Goal: Task Accomplishment & Management: Manage account settings

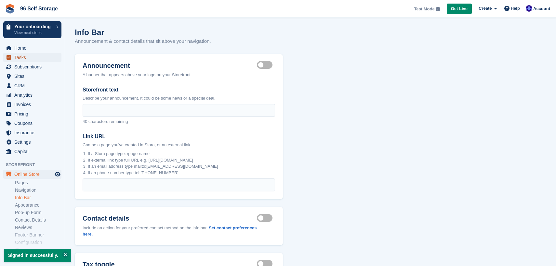
click at [30, 58] on span "Tasks" at bounding box center [33, 57] width 39 height 9
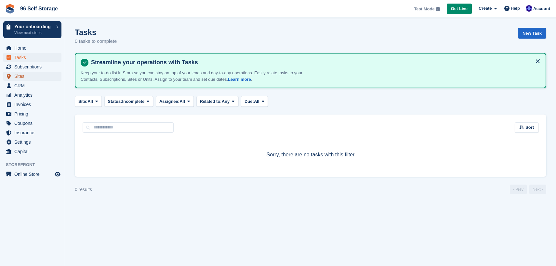
click at [22, 76] on span "Sites" at bounding box center [33, 76] width 39 height 9
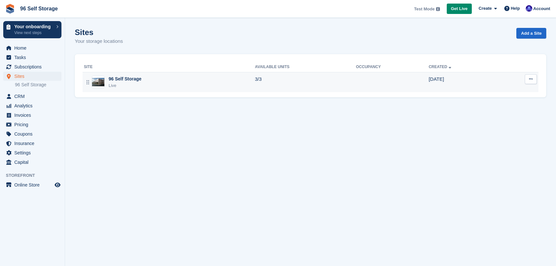
click at [529, 78] on icon at bounding box center [531, 79] width 4 height 4
click at [494, 92] on p "Edit site" at bounding box center [505, 92] width 57 height 8
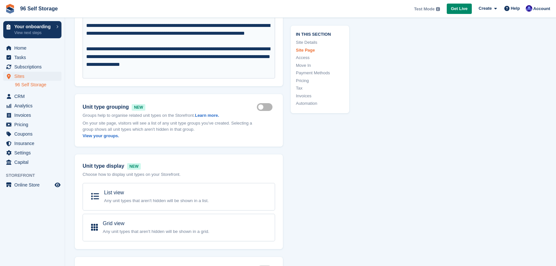
scroll to position [394, 0]
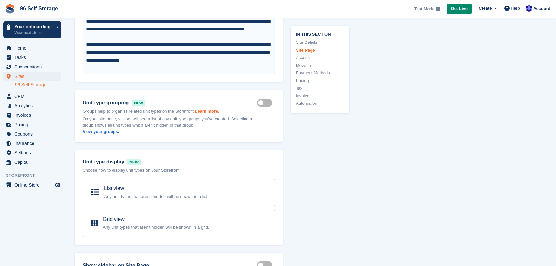
click at [213, 110] on link "Learn more." at bounding box center [207, 111] width 24 height 5
click at [217, 111] on link "Learn more." at bounding box center [207, 111] width 24 height 5
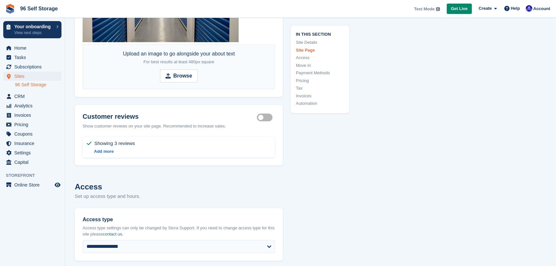
scroll to position [1200, 0]
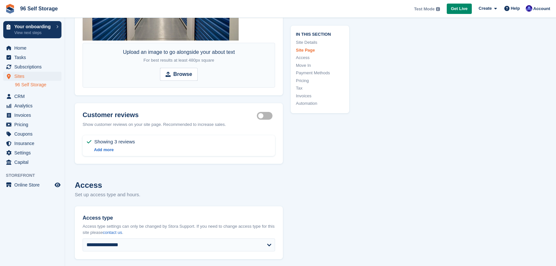
click at [262, 117] on label "Storefront show reviews" at bounding box center [266, 116] width 18 height 1
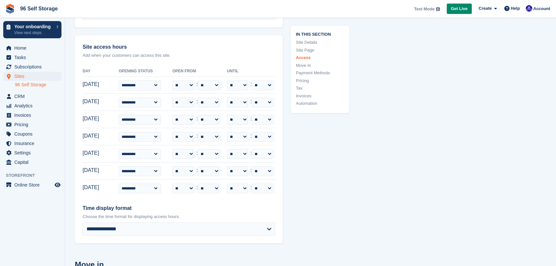
scroll to position [1399, 0]
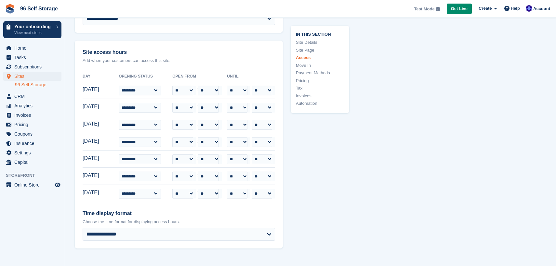
click at [311, 49] on link "Site Page" at bounding box center [320, 50] width 48 height 6
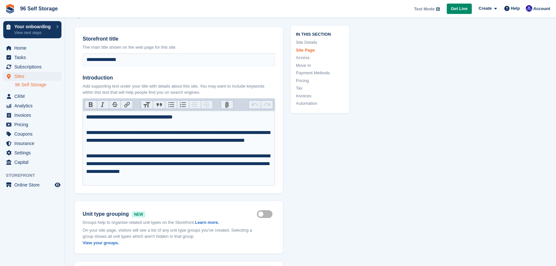
scroll to position [266, 0]
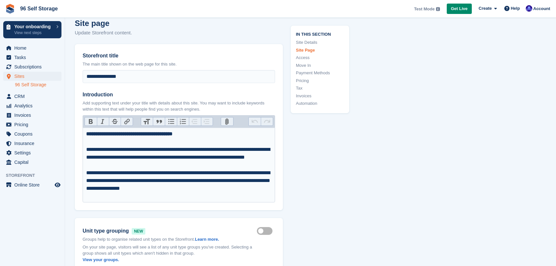
click at [307, 58] on link "Access" at bounding box center [320, 58] width 48 height 6
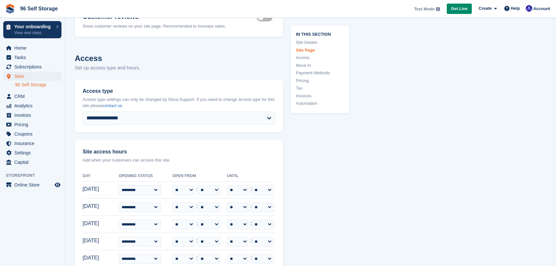
scroll to position [1333, 0]
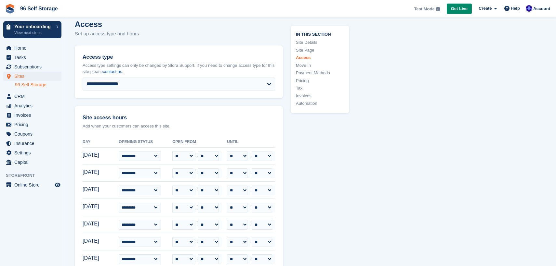
click at [303, 81] on link "Pricing" at bounding box center [320, 80] width 48 height 6
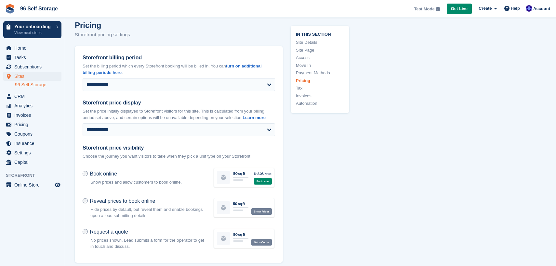
scroll to position [2058, 0]
click at [316, 72] on link "Payment Methods" at bounding box center [320, 73] width 48 height 6
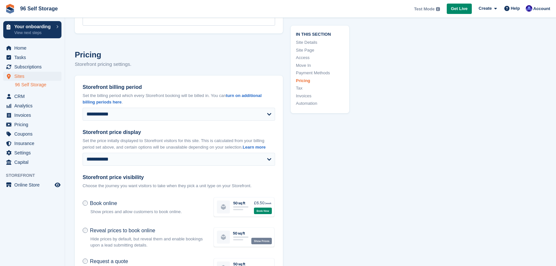
scroll to position [2034, 0]
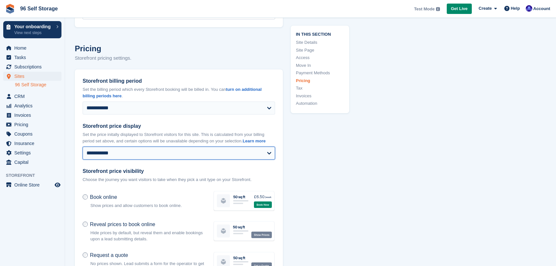
click at [170, 158] on select "**********" at bounding box center [179, 153] width 192 height 13
click at [170, 159] on select "**********" at bounding box center [179, 153] width 192 height 13
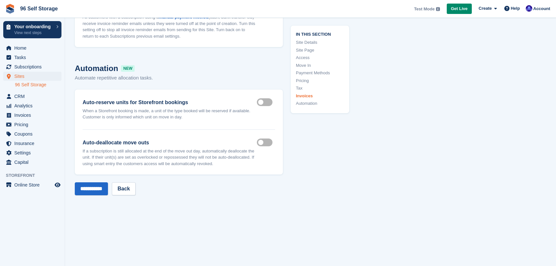
scroll to position [2472, 0]
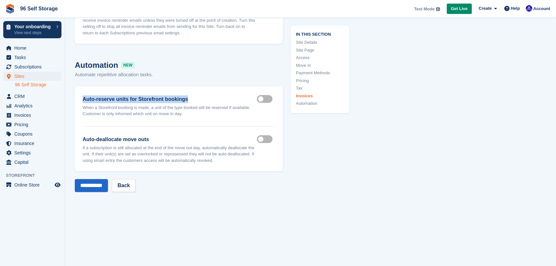
drag, startPoint x: 83, startPoint y: 104, endPoint x: 188, endPoint y: 106, distance: 105.6
click at [188, 103] on label "Auto-reserve units for Storefront bookings" at bounding box center [170, 100] width 174 height 8
copy label "Auto-reserve units for Storefront bookings"
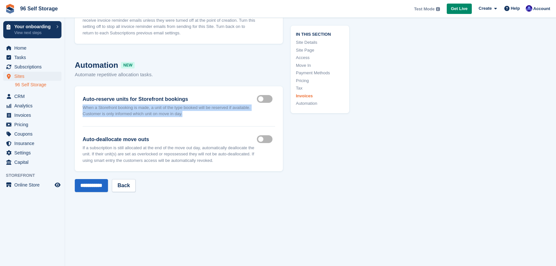
drag, startPoint x: 84, startPoint y: 112, endPoint x: 219, endPoint y: 118, distance: 135.2
click at [220, 117] on p "When a Storefront booking is made, a unit of the type booked will be reserved i…" at bounding box center [170, 111] width 174 height 13
copy p "When a Storefront booking is made, a unit of the type booked will be reserved i…"
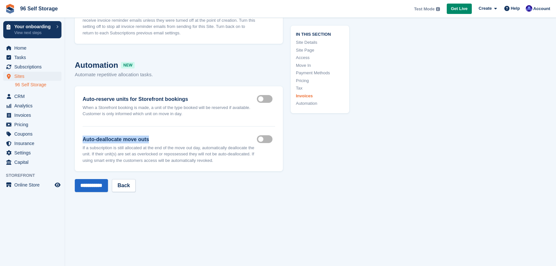
drag, startPoint x: 82, startPoint y: 144, endPoint x: 162, endPoint y: 147, distance: 79.7
click at [162, 144] on label "Auto-deallocate move outs" at bounding box center [170, 140] width 174 height 8
copy label "Auto-deallocate move outs"
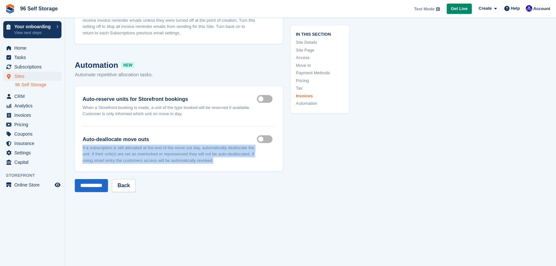
drag, startPoint x: 82, startPoint y: 153, endPoint x: 248, endPoint y: 168, distance: 167.3
click at [248, 168] on div "**********" at bounding box center [179, 128] width 208 height 85
copy p "If a subscription is still allocated at the end of the move out day, automatica…"
click at [22, 97] on span "CRM" at bounding box center [33, 96] width 39 height 9
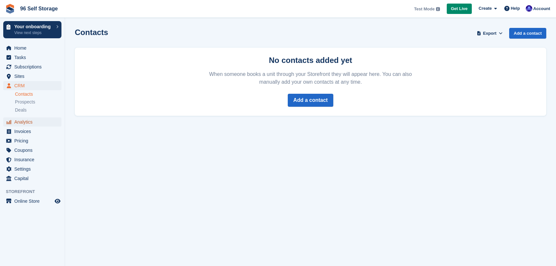
click at [21, 120] on span "Analytics" at bounding box center [33, 122] width 39 height 9
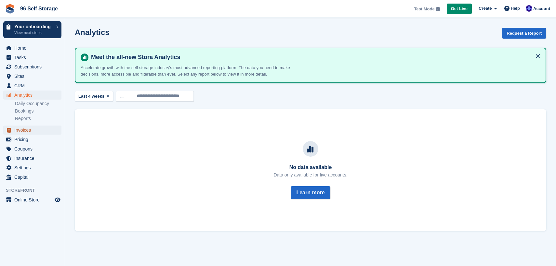
click at [24, 131] on span "Invoices" at bounding box center [33, 130] width 39 height 9
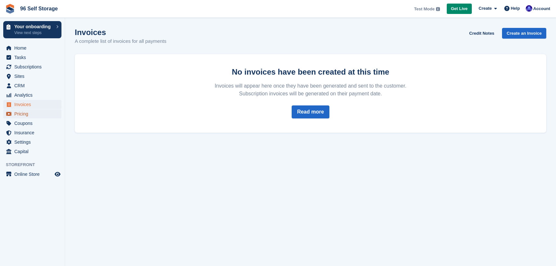
click at [22, 115] on span "Pricing" at bounding box center [33, 113] width 39 height 9
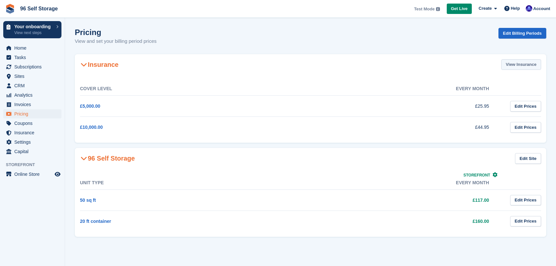
click at [508, 67] on link "View Insurance" at bounding box center [521, 64] width 40 height 11
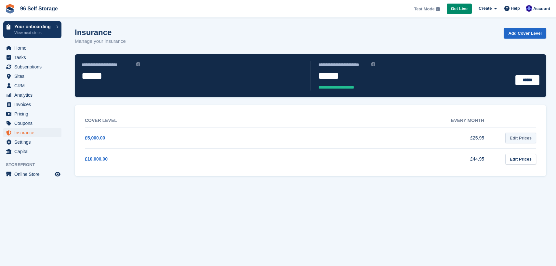
click at [526, 138] on link "Edit Prices" at bounding box center [520, 138] width 31 height 11
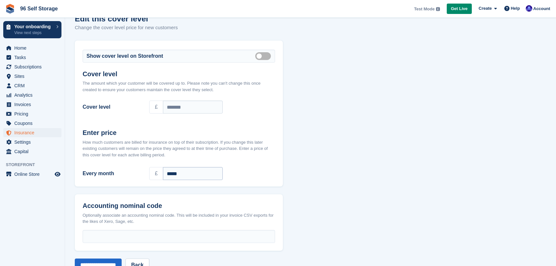
scroll to position [6, 0]
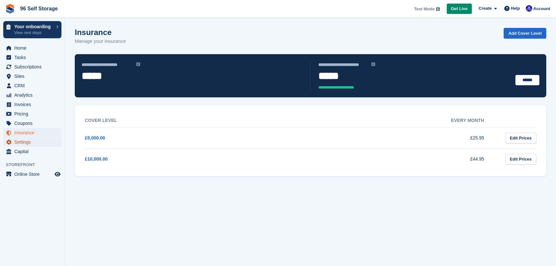
click at [26, 141] on span "Settings" at bounding box center [33, 142] width 39 height 9
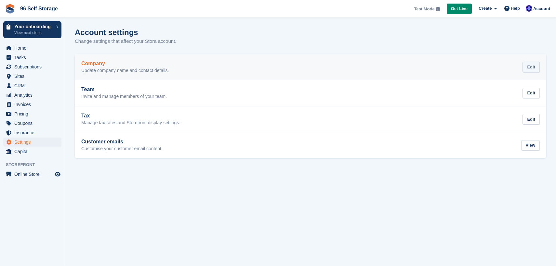
click at [527, 70] on div "Edit" at bounding box center [530, 67] width 17 height 11
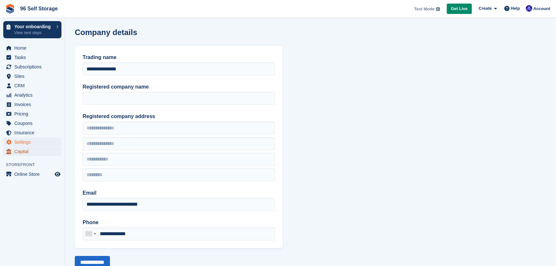
click at [27, 151] on span "Capital" at bounding box center [33, 151] width 39 height 9
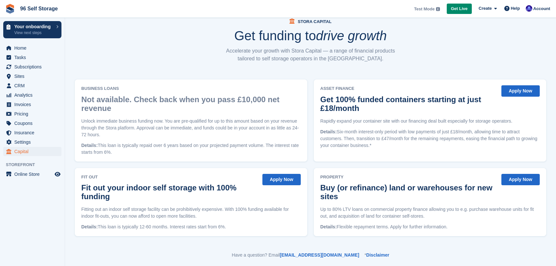
scroll to position [24, 0]
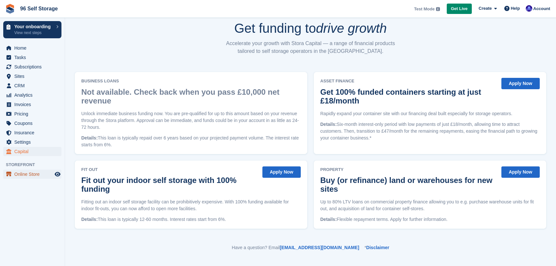
click at [18, 172] on span "Online Store" at bounding box center [33, 174] width 39 height 9
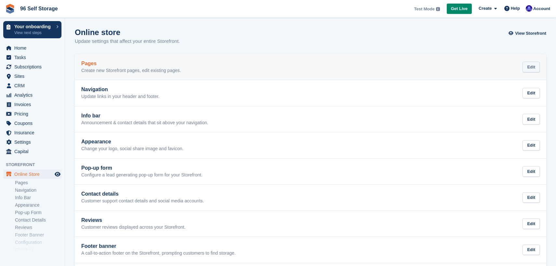
click at [533, 67] on div "Edit" at bounding box center [530, 67] width 17 height 11
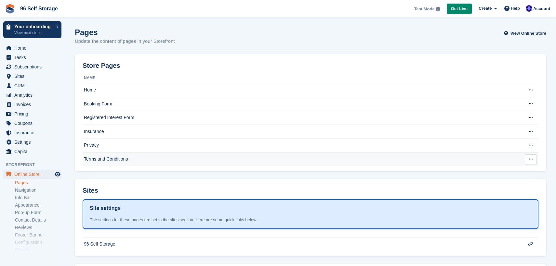
click at [531, 160] on icon at bounding box center [531, 159] width 4 height 4
click at [527, 160] on button at bounding box center [530, 160] width 12 height 10
click at [505, 174] on p "Edit page" at bounding box center [505, 172] width 57 height 8
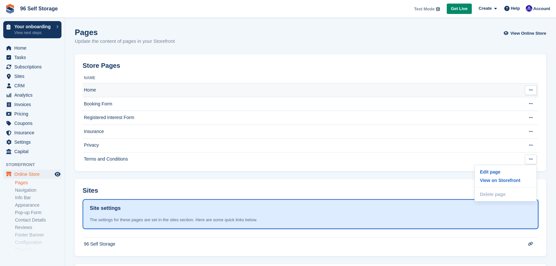
click at [532, 88] on button at bounding box center [530, 90] width 12 height 10
click at [509, 100] on p "Edit page" at bounding box center [505, 103] width 57 height 8
click at [506, 113] on p "View on Storefront" at bounding box center [505, 111] width 57 height 8
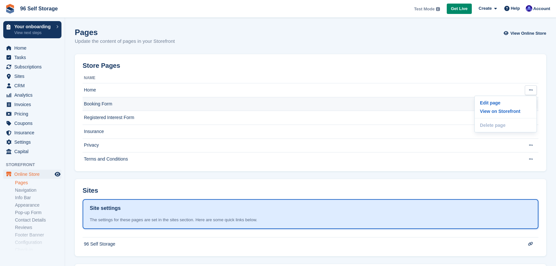
click at [288, 109] on td "Booking Form" at bounding box center [299, 104] width 433 height 14
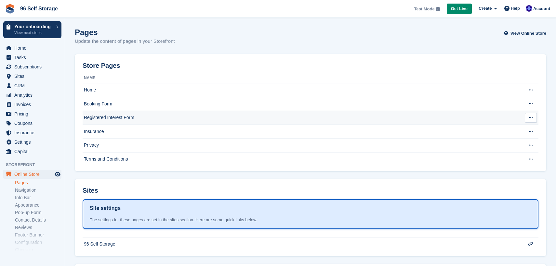
click at [530, 117] on icon at bounding box center [531, 118] width 4 height 4
click at [507, 133] on p "Edit page" at bounding box center [505, 130] width 57 height 8
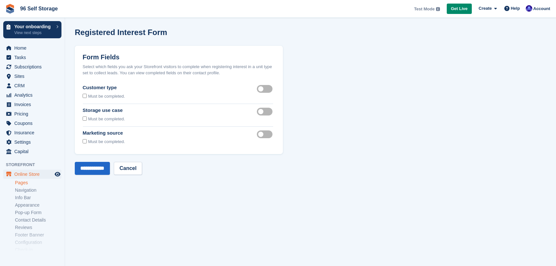
click at [266, 89] on label "Customer type visible" at bounding box center [266, 88] width 18 height 1
click at [268, 112] on label "Storage use case visible" at bounding box center [266, 111] width 18 height 1
click at [97, 172] on input "**********" at bounding box center [92, 168] width 35 height 13
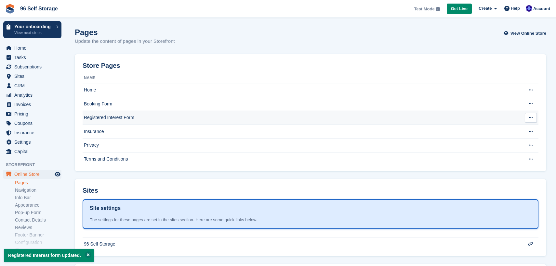
click at [533, 119] on button at bounding box center [530, 118] width 12 height 10
click at [503, 139] on p "View on Storefront" at bounding box center [505, 139] width 57 height 8
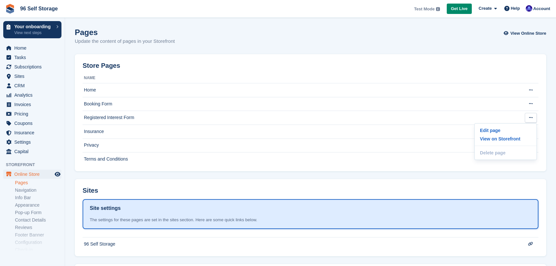
click at [533, 188] on div "Sites" at bounding box center [310, 192] width 455 height 11
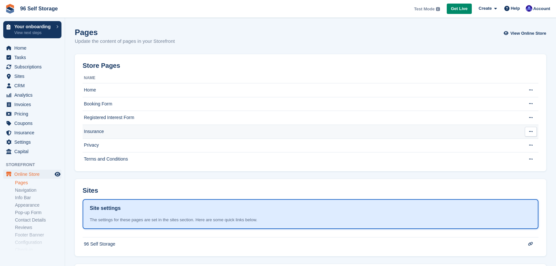
click at [527, 133] on button at bounding box center [530, 132] width 12 height 10
click at [511, 146] on p "Edit page" at bounding box center [505, 144] width 57 height 8
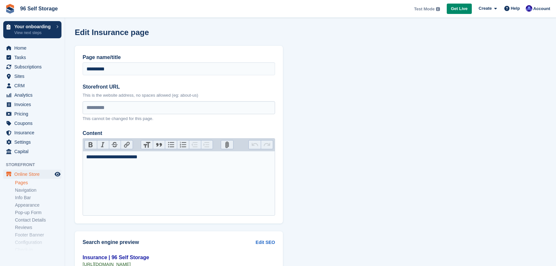
scroll to position [54, 0]
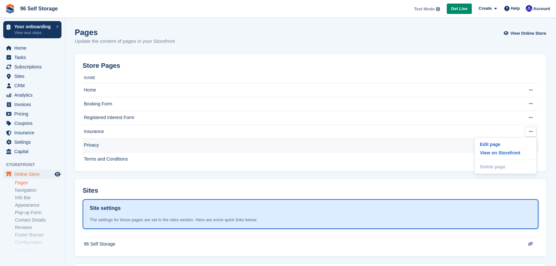
click at [395, 149] on td "Privacy" at bounding box center [299, 146] width 433 height 14
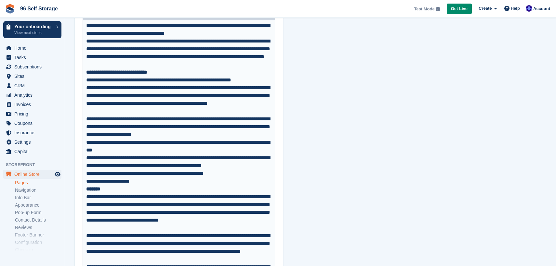
scroll to position [135, 0]
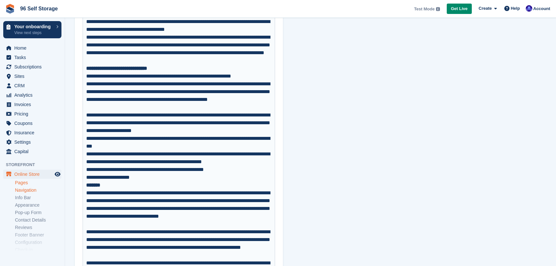
click at [35, 192] on link "Navigation" at bounding box center [38, 190] width 46 height 6
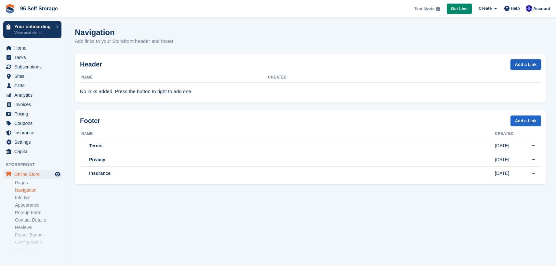
click at [522, 64] on link "Add a Link" at bounding box center [525, 64] width 31 height 11
click at [24, 197] on link "Info Bar" at bounding box center [38, 198] width 46 height 6
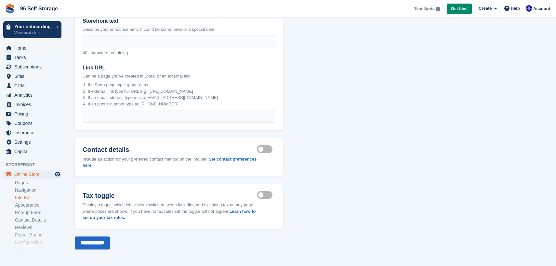
scroll to position [70, 0]
click at [35, 206] on link "Appearance" at bounding box center [38, 205] width 46 height 6
